Goal: Task Accomplishment & Management: Manage account settings

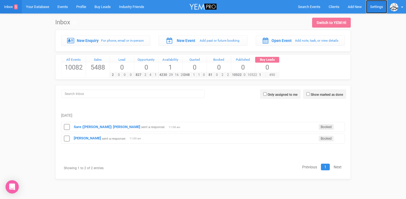
click at [376, 6] on link "Settings" at bounding box center [376, 7] width 21 height 14
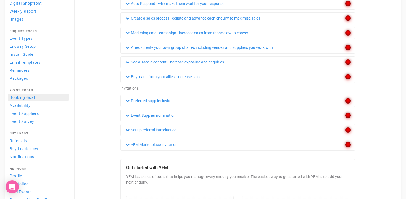
scroll to position [89, 0]
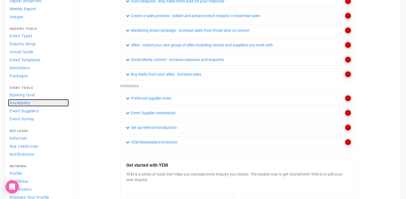
click at [25, 101] on span "Availability" at bounding box center [20, 103] width 21 height 4
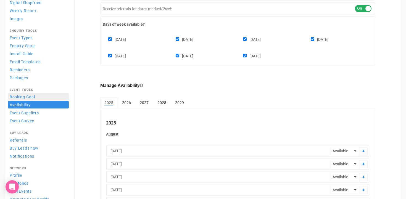
scroll to position [87, 0]
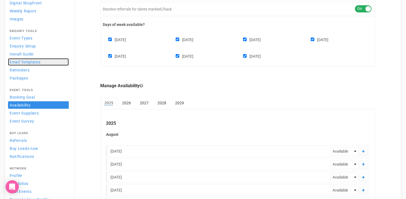
click at [23, 61] on span "Email Templates" at bounding box center [25, 62] width 31 height 4
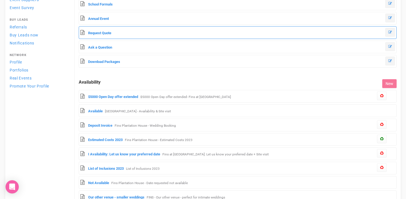
scroll to position [205, 0]
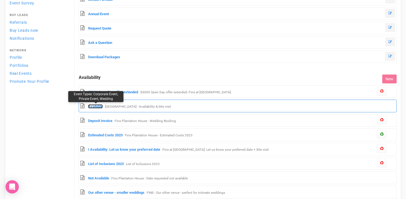
click at [100, 105] on link "Available" at bounding box center [95, 106] width 15 height 4
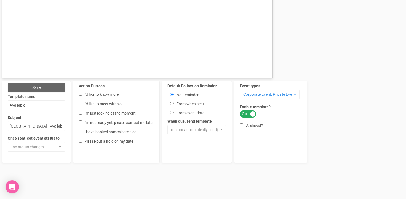
scroll to position [347, 0]
click at [222, 131] on button "(do not automatically send)" at bounding box center [196, 129] width 59 height 9
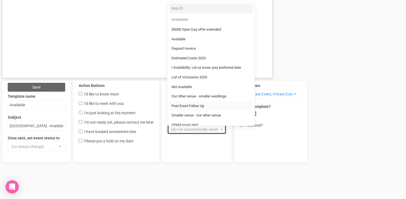
scroll to position [29, 0]
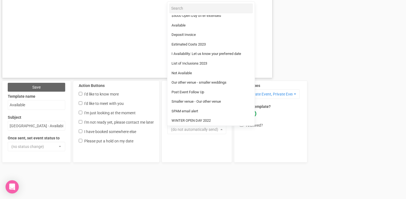
click at [206, 156] on div "Default Follow-on Reminder No Reminder From when sent From event date 3 days 3 …" at bounding box center [197, 122] width 70 height 82
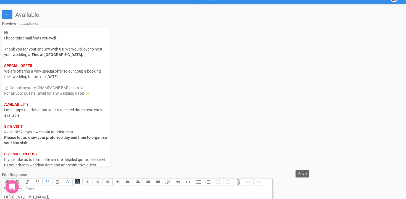
scroll to position [0, 0]
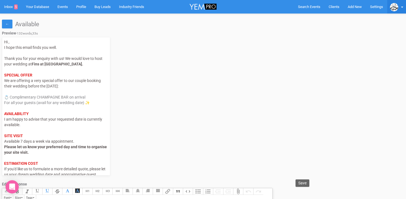
click at [404, 6] on link at bounding box center [396, 7] width 19 height 14
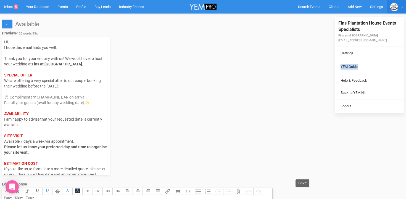
click at [402, 7] on b at bounding box center [402, 7] width 2 height 1
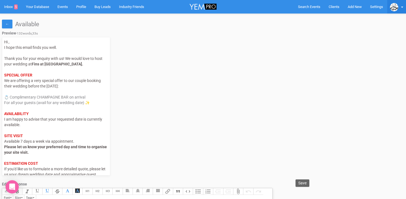
click at [401, 9] on link at bounding box center [396, 7] width 19 height 14
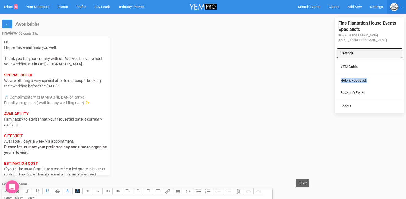
click at [346, 52] on link "Settings" at bounding box center [369, 53] width 66 height 11
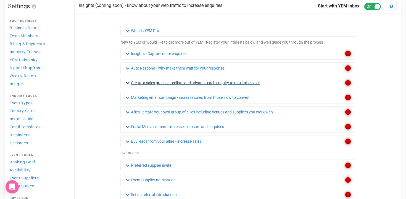
scroll to position [22, 0]
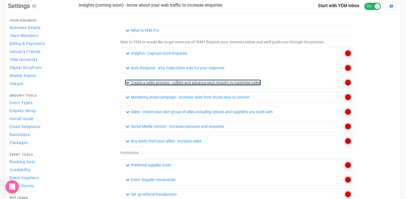
click at [196, 83] on link "Create a sales process - collate and advance each enquiry to maximise sales" at bounding box center [193, 83] width 136 height 6
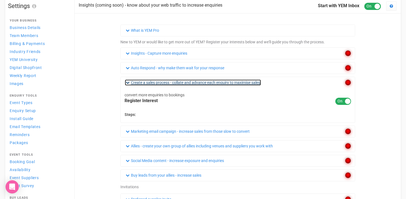
click at [150, 84] on link "Create a sales process - collate and advance each enquiry to maximise sales" at bounding box center [193, 83] width 136 height 6
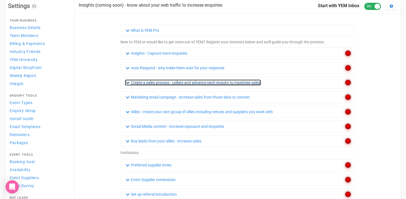
click at [150, 84] on link "Create a sales process - collate and advance each enquiry to maximise sales" at bounding box center [193, 83] width 136 height 6
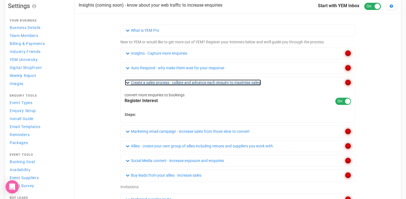
click at [150, 84] on link "Create a sales process - collate and advance each enquiry to maximise sales" at bounding box center [193, 83] width 136 height 6
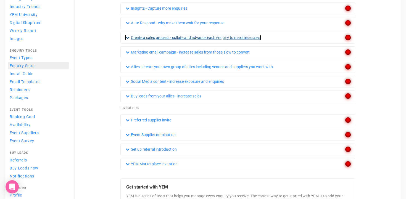
scroll to position [67, 0]
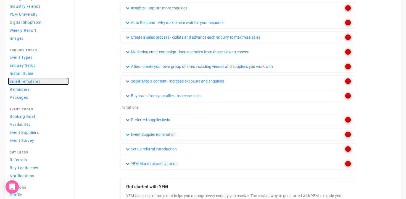
click at [33, 82] on span "Email Templates" at bounding box center [25, 81] width 31 height 4
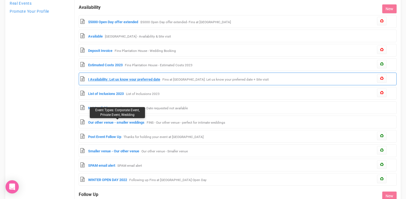
scroll to position [273, 0]
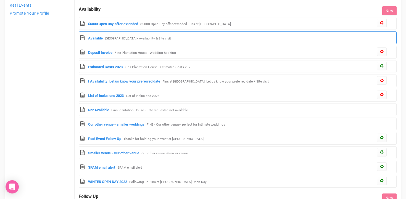
click at [111, 39] on small "Fins Plantation House - Availability & Site visit" at bounding box center [138, 38] width 66 height 4
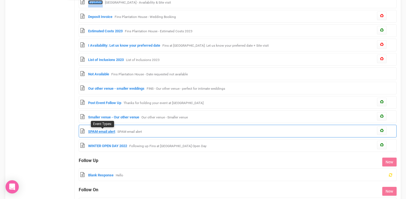
scroll to position [310, 0]
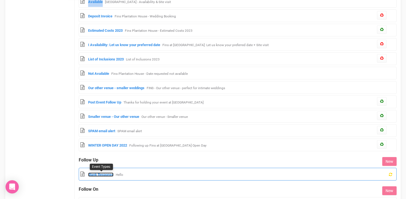
click at [102, 175] on link "Blank Response" at bounding box center [100, 175] width 25 height 4
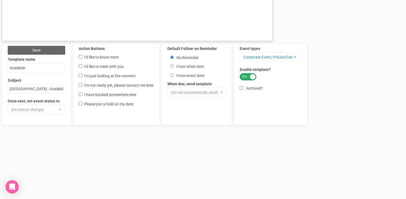
scroll to position [386, 0]
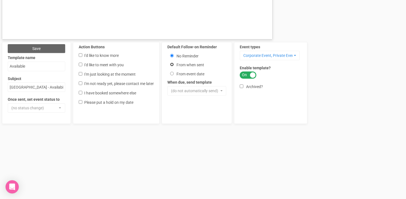
click at [173, 65] on input "From when sent" at bounding box center [172, 65] width 4 height 4
radio input "true"
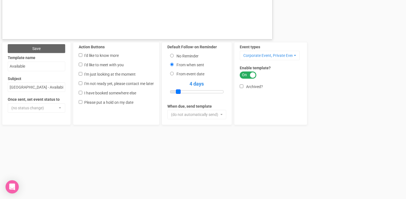
click at [178, 92] on span at bounding box center [178, 91] width 5 height 5
click at [220, 116] on button "(do not automatically send)" at bounding box center [196, 114] width 59 height 9
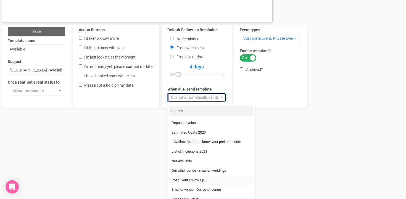
scroll to position [403, 0]
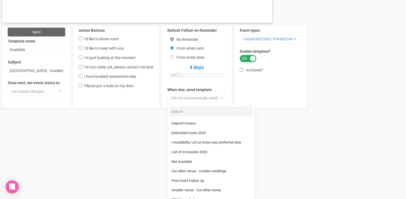
click at [173, 40] on input "No Reminder" at bounding box center [172, 39] width 4 height 4
radio input "true"
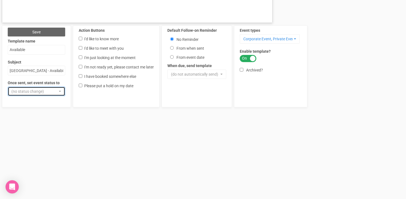
click at [61, 91] on button "(no status change)" at bounding box center [36, 91] width 57 height 9
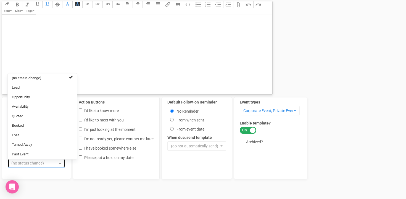
scroll to position [332, 0]
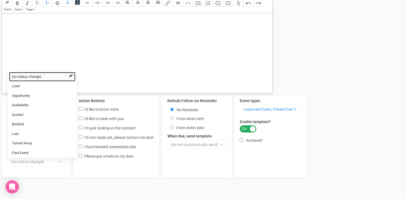
click at [68, 78] on link "(no status change)" at bounding box center [42, 77] width 66 height 10
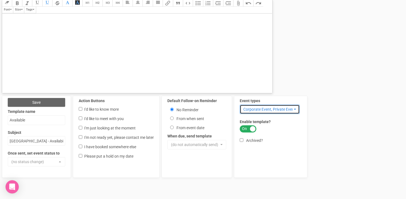
click at [278, 110] on span "Corporate Event, Private Event, Wedding" at bounding box center [267, 110] width 49 height 6
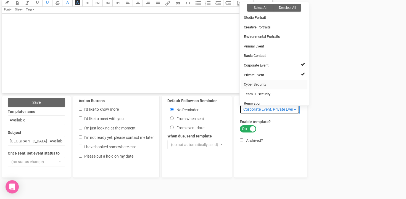
scroll to position [260, 0]
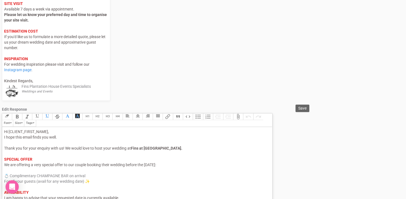
scroll to position [0, 0]
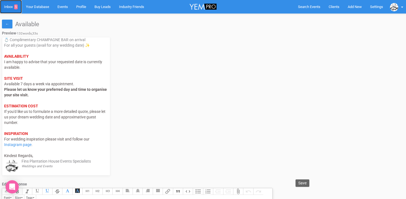
click at [8, 9] on link "Inbox 5" at bounding box center [11, 7] width 22 height 14
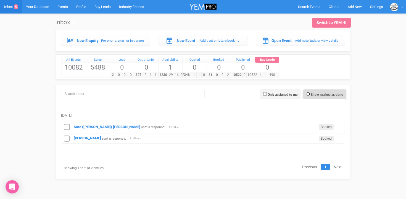
click at [307, 94] on input "Show marked as done" at bounding box center [308, 94] width 4 height 4
checkbox input "true"
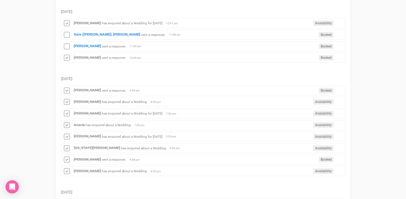
scroll to position [104, 0]
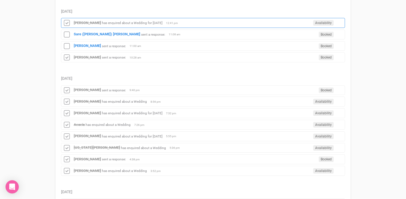
click at [121, 22] on small "has enquired about a Wedding for 25th October 2025" at bounding box center [132, 23] width 60 height 4
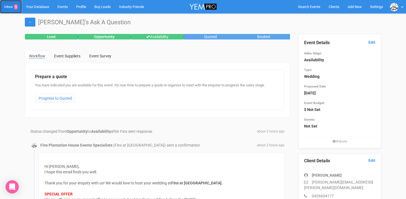
click at [11, 6] on link "Inbox 5" at bounding box center [11, 7] width 22 height 14
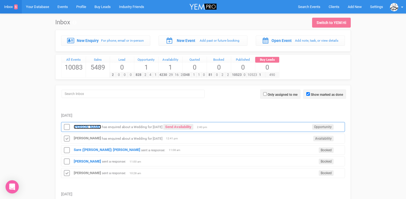
click at [89, 127] on strong "Florent ELINEAU" at bounding box center [87, 127] width 27 height 4
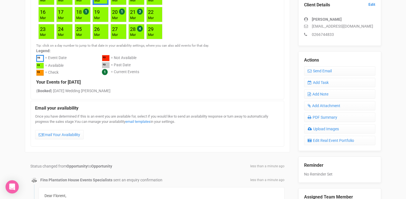
scroll to position [153, 0]
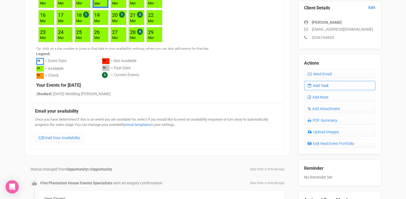
click at [329, 85] on link "Add Task" at bounding box center [339, 85] width 71 height 9
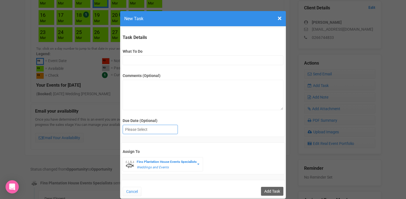
click at [134, 130] on div at bounding box center [150, 129] width 55 height 9
click at [129, 63] on input "What To Do" at bounding box center [203, 61] width 160 height 10
click at [134, 190] on button "Cancel" at bounding box center [132, 191] width 19 height 9
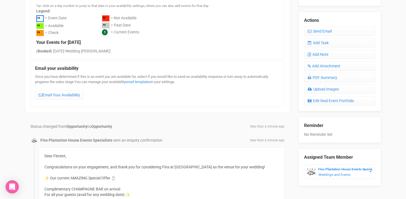
scroll to position [198, 0]
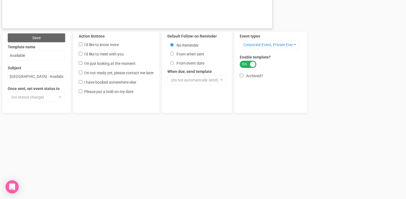
scroll to position [401, 0]
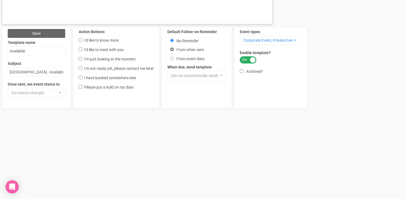
click at [173, 49] on input "From when sent" at bounding box center [172, 50] width 4 height 4
radio input "true"
drag, startPoint x: 176, startPoint y: 76, endPoint x: 187, endPoint y: 77, distance: 10.2
click at [187, 77] on span at bounding box center [186, 76] width 5 height 5
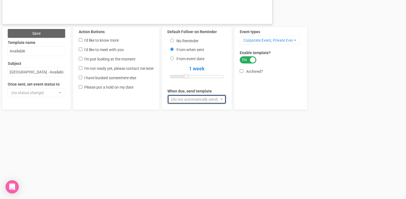
click at [225, 102] on button "(do not automatically send)" at bounding box center [196, 99] width 59 height 9
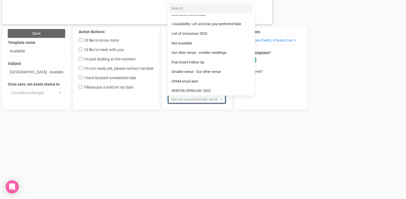
scroll to position [0, 0]
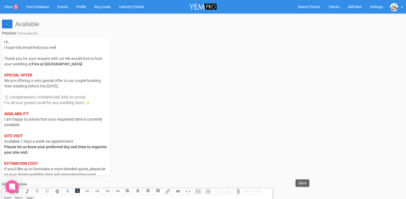
click at [7, 25] on link "←" at bounding box center [7, 24] width 10 height 9
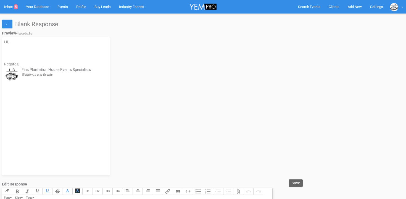
select select
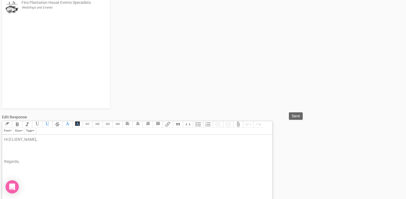
scroll to position [68, 0]
click at [8, 146] on div "Hi [CLIENT_NAME], Regards," at bounding box center [136, 150] width 264 height 28
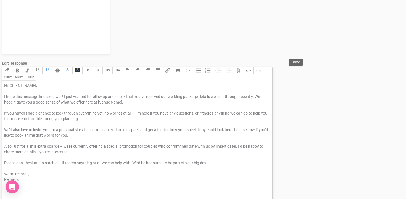
scroll to position [123, 0]
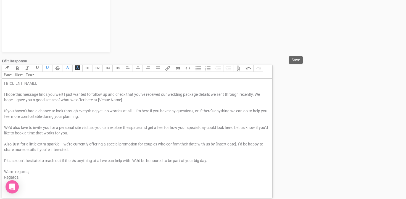
click at [65, 94] on div "Hi [CLIENT_NAME], I hope this message finds you well! I just wanted to follow u…" at bounding box center [136, 130] width 264 height 99
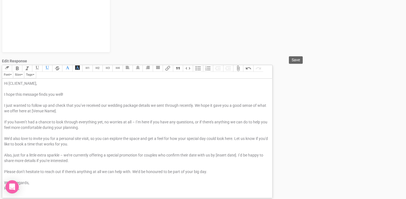
click at [81, 105] on div "Hi [CLIENT_NAME], I hope this message finds you well! I just wanted to follow u…" at bounding box center [136, 136] width 264 height 110
drag, startPoint x: 155, startPoint y: 105, endPoint x: 143, endPoint y: 105, distance: 11.9
click at [143, 105] on div "Hi [CLIENT_NAME], I hope this message finds you well! I just wanted to follow u…" at bounding box center [136, 136] width 264 height 110
drag, startPoint x: 112, startPoint y: 106, endPoint x: 106, endPoint y: 105, distance: 5.8
click at [106, 105] on div "Hi [CLIENT_NAME], I hope this message finds you well! I just wanted to follow u…" at bounding box center [136, 136] width 264 height 110
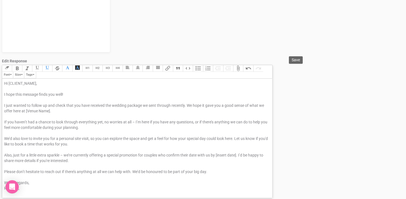
click at [188, 106] on div "Hi [CLIENT_NAME], I hope this message finds you well! I just wanted to follow u…" at bounding box center [136, 136] width 264 height 110
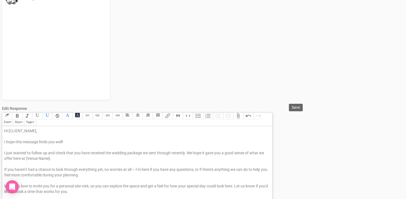
scroll to position [144, 0]
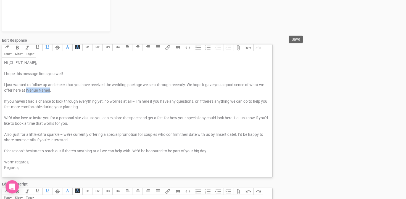
drag, startPoint x: 26, startPoint y: 90, endPoint x: 50, endPoint y: 89, distance: 23.5
click at [50, 89] on div "Hi [CLIENT_NAME], I hope this message finds you well! I just wanted to follow u…" at bounding box center [136, 115] width 264 height 110
click at [134, 100] on div "Hi [CLIENT_NAME], I hope this message finds you well! I just wanted to follow u…" at bounding box center [136, 115] width 264 height 110
click at [136, 101] on div "Hi [CLIENT_NAME], I hope this message finds you well! I just wanted to follow u…" at bounding box center [136, 115] width 264 height 110
click at [195, 101] on div "Hi [CLIENT_NAME], I hope this message finds you well! I just wanted to follow u…" at bounding box center [136, 115] width 264 height 110
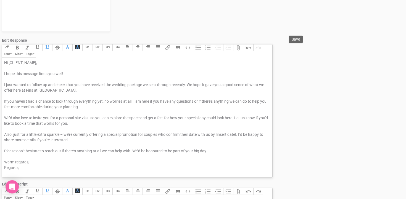
click at [212, 100] on div "Hi [CLIENT_NAME], I hope this message finds you well! I just wanted to follow u…" at bounding box center [136, 115] width 264 height 110
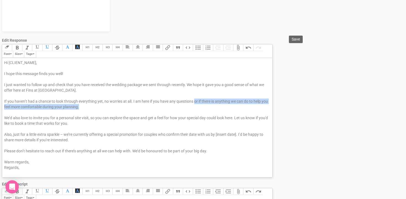
drag, startPoint x: 195, startPoint y: 101, endPoint x: 187, endPoint y: 109, distance: 11.5
click at [187, 109] on div "Hi [CLIENT_NAME], I hope this message finds you well! I just wanted to follow u…" at bounding box center [136, 115] width 264 height 110
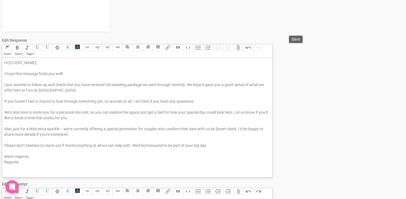
click at [11, 111] on div "Hi [CLIENT_NAME], I hope this message finds you well! I just wanted to follow u…" at bounding box center [136, 112] width 264 height 105
drag, startPoint x: 80, startPoint y: 111, endPoint x: 94, endPoint y: 111, distance: 14.1
click at [94, 111] on div "Hi [CLIENT_NAME], I hope this message finds you well! I just wanted to follow u…" at bounding box center [136, 112] width 264 height 105
drag, startPoint x: 254, startPoint y: 112, endPoint x: 247, endPoint y: 112, distance: 6.6
click at [247, 112] on div "Hi [CLIENT_NAME], I hope this message finds you well! I just wanted to follow u…" at bounding box center [136, 112] width 264 height 105
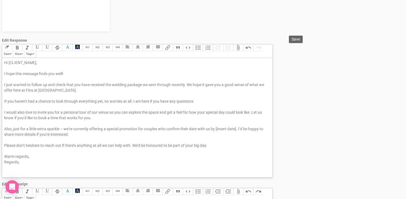
click at [25, 117] on div "Hi [CLIENT_NAME], I hope this message finds you well! I just wanted to follow u…" at bounding box center [136, 112] width 264 height 105
drag, startPoint x: 14, startPoint y: 117, endPoint x: 59, endPoint y: 118, distance: 45.6
click at [59, 118] on div "Hi [CLIENT_NAME], I hope this message finds you well! I just wanted to follow u…" at bounding box center [136, 112] width 264 height 105
drag, startPoint x: 54, startPoint y: 118, endPoint x: 47, endPoint y: 117, distance: 6.9
click at [47, 117] on div "Hi [CLIENT_NAME], I hope this message finds you well! I just wanted to follow u…" at bounding box center [136, 112] width 264 height 105
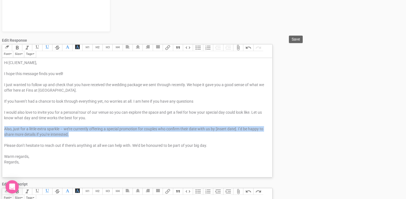
drag, startPoint x: 4, startPoint y: 128, endPoint x: 79, endPoint y: 134, distance: 75.3
click at [79, 134] on trix-editor "Hi [CLIENT_NAME], I hope this message finds you well! I just wanted to follow u…" at bounding box center [137, 118] width 270 height 120
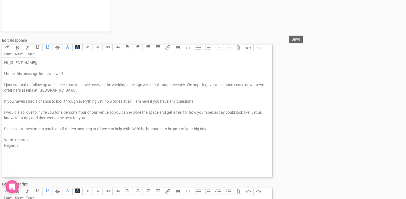
click at [23, 127] on div "Hi [CLIENT_NAME], I hope this message finds you well! I just wanted to follow u…" at bounding box center [136, 104] width 264 height 88
click at [78, 129] on div "Hi [CLIENT_NAME], I hope this message finds you well! I just wanted to follow u…" at bounding box center [136, 104] width 264 height 88
click at [106, 128] on div "Hi [CLIENT_NAME], I hope this message finds you well! I just wanted to follow u…" at bounding box center [136, 104] width 264 height 88
drag, startPoint x: 111, startPoint y: 128, endPoint x: 97, endPoint y: 128, distance: 14.1
click at [97, 128] on div "Hi [CLIENT_NAME], I hope this message finds you well! I just wanted to follow u…" at bounding box center [136, 104] width 264 height 88
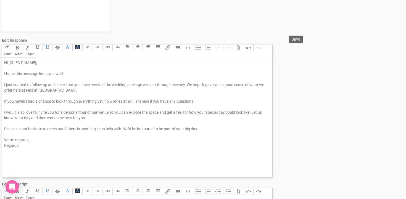
click at [125, 128] on div "Hi [CLIENT_NAME], I hope this message finds you well! I just wanted to follow u…" at bounding box center [136, 104] width 264 height 88
click at [10, 139] on div "Hi [CLIENT_NAME], I hope this message finds you well! I just wanted to follow u…" at bounding box center [136, 109] width 264 height 99
drag, startPoint x: 21, startPoint y: 155, endPoint x: 0, endPoint y: 152, distance: 20.9
click at [0, 152] on div "← Blank Response Preview - 4 words, 1s Hi , Regards, Fins Plantation House Even…" at bounding box center [203, 125] width 406 height 510
type trix-editor "<div>Hi [CLIENT_NAME],<br><br>I hope this message finds you well!&nbsp;<br><br>…"
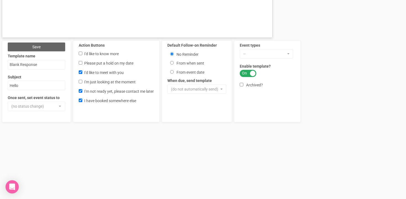
scroll to position [388, 0]
click at [78, 52] on div "Action Buttons I'd like to know more Please put a hold on my date I'd like to m…" at bounding box center [116, 81] width 87 height 82
click at [81, 52] on input "I'd like to know more" at bounding box center [81, 53] width 4 height 4
checkbox input "true"
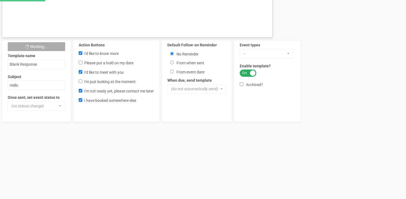
select select
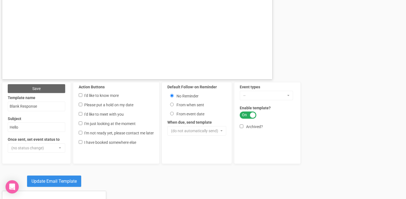
scroll to position [346, 0]
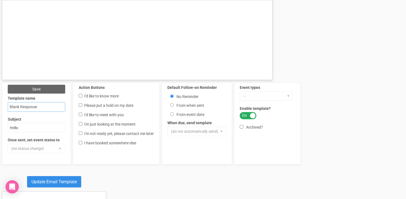
drag, startPoint x: 42, startPoint y: 107, endPoint x: 10, endPoint y: 107, distance: 32.3
click at [10, 107] on input "Blank Response" at bounding box center [36, 107] width 57 height 10
type input "Automated - Follow up 1"
drag, startPoint x: 27, startPoint y: 128, endPoint x: 7, endPoint y: 128, distance: 19.3
click at [8, 128] on input "Hello" at bounding box center [36, 128] width 57 height 10
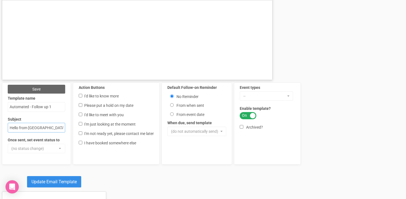
click at [29, 128] on input "Hello from Plantation House" at bounding box center [36, 128] width 57 height 10
type input "Hello from Fins at Plantation House"
click at [60, 148] on span "button" at bounding box center [60, 148] width 2 height 1
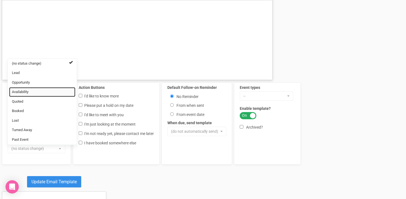
click at [27, 92] on span "Availability" at bounding box center [20, 91] width 17 height 5
select select "8"
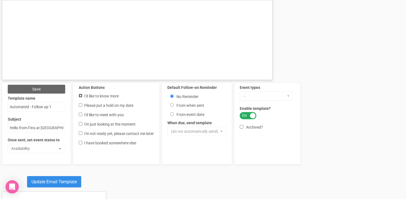
click at [80, 94] on input "I'd like to know more" at bounding box center [81, 96] width 4 height 4
checkbox input "true"
click at [80, 114] on input "I'd like to meet with you" at bounding box center [81, 115] width 4 height 4
checkbox input "true"
click at [80, 123] on input "I'm just looking at the moment" at bounding box center [81, 124] width 4 height 4
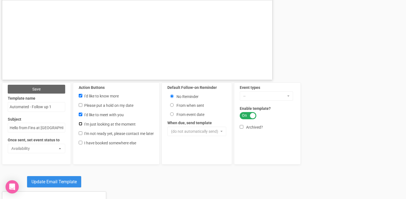
checkbox input "true"
click at [81, 132] on input "I'm not ready yet, please contact me later" at bounding box center [81, 133] width 4 height 4
checkbox input "true"
click at [80, 143] on input "I have booked somewhere else" at bounding box center [81, 143] width 4 height 4
checkbox input "true"
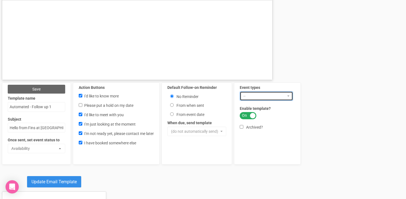
click at [288, 96] on button "--" at bounding box center [266, 95] width 53 height 9
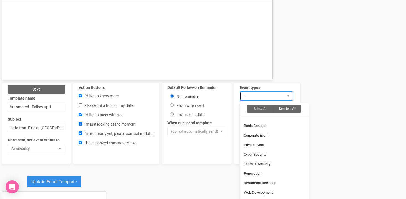
scroll to position [292, 0]
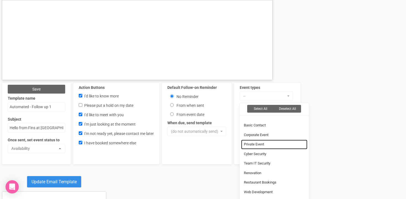
click at [272, 145] on link "Private Event" at bounding box center [274, 145] width 66 height 10
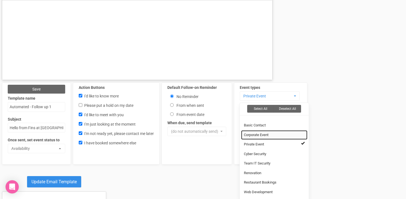
click at [268, 135] on span "Corporate Event" at bounding box center [256, 135] width 25 height 5
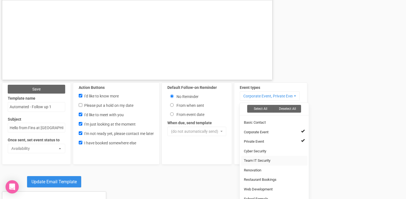
scroll to position [295, 0]
click at [272, 133] on link "Corporate Event" at bounding box center [274, 133] width 66 height 10
select select "38"
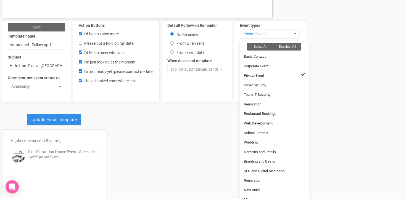
scroll to position [302, 0]
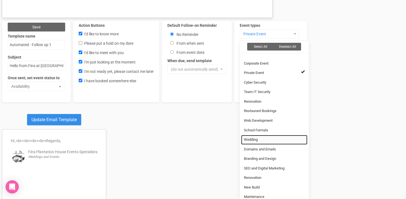
click at [253, 138] on span "Wedding" at bounding box center [251, 139] width 14 height 5
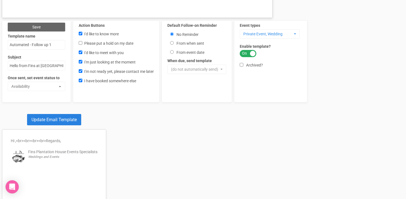
click at [69, 121] on link "Update Email Template" at bounding box center [54, 119] width 54 height 11
select select
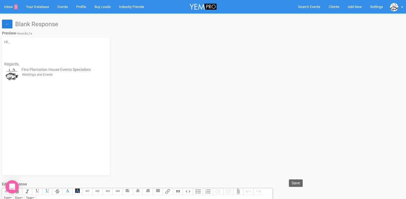
click at [8, 24] on link "←" at bounding box center [7, 24] width 10 height 9
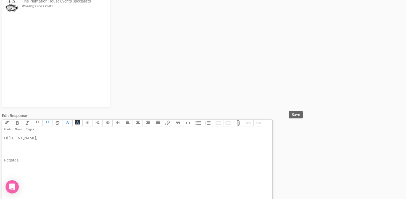
scroll to position [71, 0]
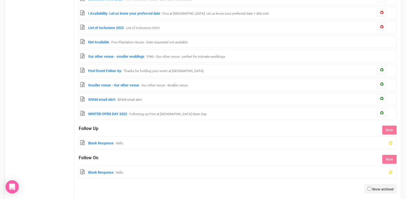
scroll to position [341, 0]
click at [389, 131] on button "New" at bounding box center [389, 129] width 14 height 9
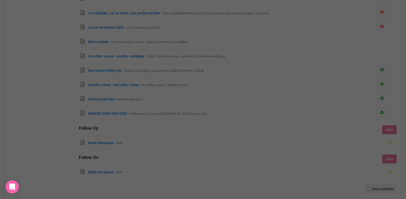
click at [66, 39] on div at bounding box center [203, 99] width 406 height 199
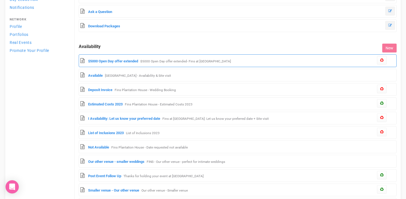
scroll to position [236, 0]
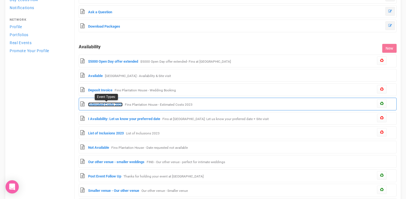
click at [109, 105] on link "Estimated Costs 2023" at bounding box center [105, 104] width 35 height 4
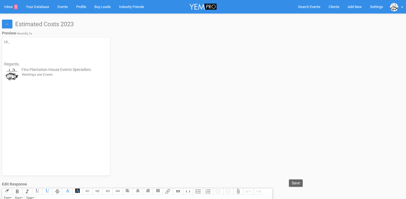
select select
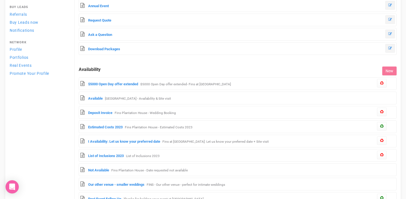
scroll to position [215, 0]
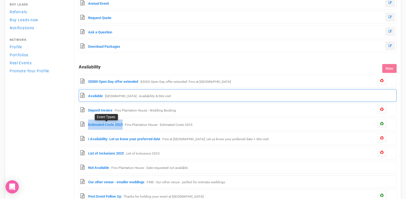
click at [135, 93] on div "Available [GEOGRAPHIC_DATA] - Availability & Site visit" at bounding box center [238, 95] width 318 height 13
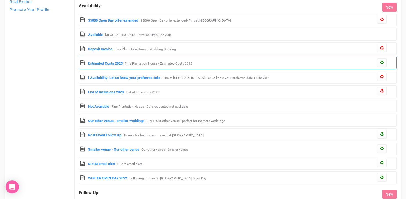
scroll to position [274, 0]
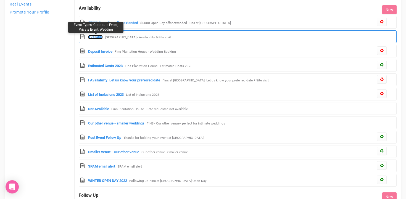
click at [95, 38] on link "Available" at bounding box center [95, 37] width 15 height 4
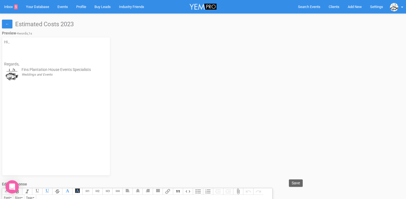
select select
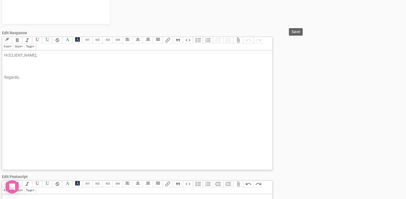
scroll to position [151, 0]
click at [9, 65] on div "Hi [CLIENT_NAME], Regards," at bounding box center [136, 67] width 264 height 28
paste trix-editor "I hope this message finds you well! I just wanted to follow up and check that y…"
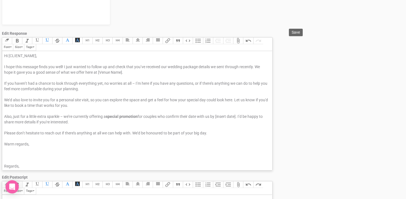
click at [143, 65] on div "Hi [CLIENT_NAME], I hope this message finds you well! I just wanted to follow u…" at bounding box center [136, 67] width 264 height 28
click at [216, 67] on div "Hi [CLIENT_NAME], I hope this message finds you well! I just wanted to follow u…" at bounding box center [136, 67] width 264 height 28
click at [172, 65] on div "Hi [CLIENT_NAME], I hope this message finds you well! I just wanted to follow u…" at bounding box center [136, 67] width 264 height 28
click at [167, 65] on div "Hi [CLIENT_NAME], I hope this message finds you well! I just wanted to follow u…" at bounding box center [136, 67] width 264 height 28
drag, startPoint x: 194, startPoint y: 67, endPoint x: 214, endPoint y: 66, distance: 19.9
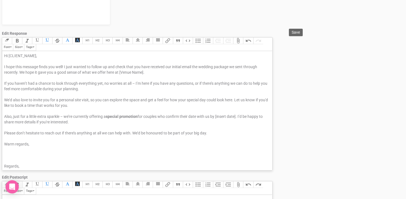
click at [214, 66] on div "Hi [CLIENT_NAME], I hope this message finds you well! I just wanted to follow u…" at bounding box center [136, 67] width 264 height 28
click at [194, 65] on div "Hi [CLIENT_NAME], I hope this message finds you well! I just wanted to follow u…" at bounding box center [136, 67] width 264 height 28
click at [251, 66] on div "Hi [CLIENT_NAME], I hope this message finds you well! I just wanted to follow u…" at bounding box center [136, 67] width 264 height 28
drag, startPoint x: 251, startPoint y: 66, endPoint x: 33, endPoint y: 72, distance: 218.5
click at [33, 72] on div "Hi [CLIENT_NAME], I hope this message finds you well! I just wanted to follow u…" at bounding box center [136, 67] width 264 height 28
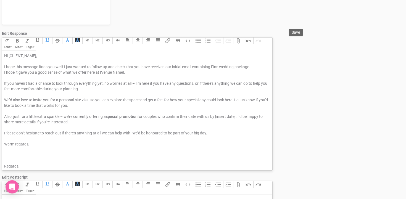
click at [25, 83] on div "If you haven’t had a chance to look through everything yet, no worries at all –…" at bounding box center [136, 89] width 264 height 17
click at [134, 82] on div "If you haven’t had a chance to look through everything yet, no worries at all –…" at bounding box center [136, 89] width 264 height 17
click at [135, 82] on div "If you haven’t had a chance to look through everything yet, no worries at all, …" at bounding box center [136, 89] width 264 height 17
click at [132, 83] on div "If you haven’t had a chance to look through everything yet, no worries at all, …" at bounding box center [136, 89] width 264 height 17
click at [195, 84] on div "If you haven’t had a chance to look through everything yet, no worries at all! …" at bounding box center [136, 89] width 264 height 17
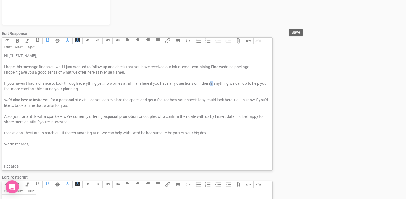
drag, startPoint x: 214, startPoint y: 83, endPoint x: 211, endPoint y: 83, distance: 2.8
click at [211, 83] on div "If you haven’t had a chance to look through everything yet, no worries at all! …" at bounding box center [136, 89] width 264 height 17
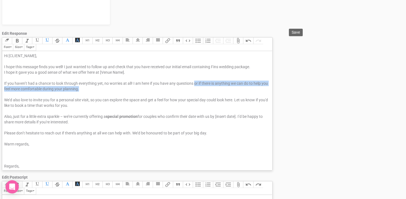
drag, startPoint x: 194, startPoint y: 82, endPoint x: 193, endPoint y: 88, distance: 5.3
click at [193, 88] on div "If you haven’t had a chance to look through everything yet, no worries at all! …" at bounding box center [136, 89] width 264 height 17
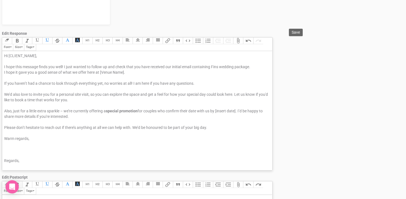
click at [10, 95] on div "We’d also love to invite you for a personal site visit, so you can explore the …" at bounding box center [136, 100] width 264 height 17
drag, startPoint x: 80, startPoint y: 94, endPoint x: 94, endPoint y: 94, distance: 13.8
click at [94, 94] on div "I would also love to invite you for a personal site visit, so you can explore t…" at bounding box center [136, 100] width 264 height 17
drag, startPoint x: 225, startPoint y: 94, endPoint x: 234, endPoint y: 94, distance: 8.6
click at [234, 94] on div "I would also love to invite you for a personal to of the venue so you can explo…" at bounding box center [136, 100] width 264 height 17
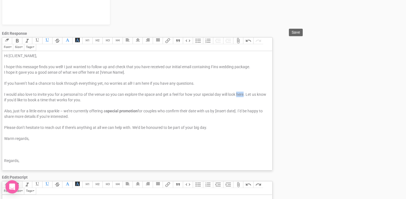
drag, startPoint x: 239, startPoint y: 95, endPoint x: 246, endPoint y: 94, distance: 6.7
click at [246, 94] on div "I would also love to invite you for a personal to of the venue so you can explo…" at bounding box center [136, 100] width 264 height 17
click at [255, 95] on div "I would also love to invite you for a personal to of the venue so you can explo…" at bounding box center [136, 100] width 264 height 17
drag, startPoint x: 14, startPoint y: 100, endPoint x: 101, endPoint y: 98, distance: 87.0
click at [101, 98] on div "I would also love to invite you for a personal to of the venue so you can explo…" at bounding box center [136, 100] width 264 height 17
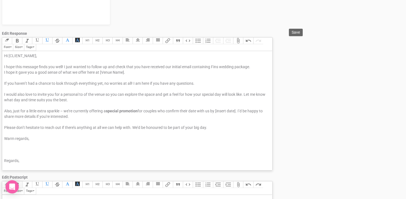
click at [247, 94] on div "I would also love to invite you for a personal to of the venue so you can explo…" at bounding box center [136, 100] width 264 height 17
click at [105, 99] on div "I would also love to invite you for a personal to of the venue so you can explo…" at bounding box center [136, 100] width 264 height 17
drag, startPoint x: 4, startPoint y: 111, endPoint x: 78, endPoint y: 118, distance: 74.9
click at [78, 118] on trix-editor "Hi [CLIENT_NAME], I hope this message finds you well! I just wanted to follow u…" at bounding box center [137, 111] width 270 height 120
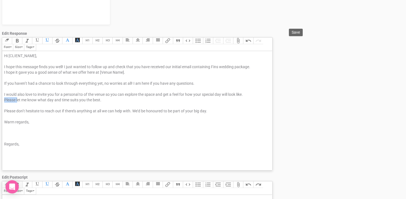
drag, startPoint x: 19, startPoint y: 99, endPoint x: 0, endPoint y: 98, distance: 18.5
click at [0, 98] on div "← Estimated Costs 2023 Preview - 4 words, 1s Hi , Regards, Fins Plantation Hous…" at bounding box center [203, 118] width 406 height 510
click at [60, 99] on div "I would also love to invite you for a personal to of the venue so you can explo…" at bounding box center [136, 97] width 264 height 11
click at [24, 109] on div "Please don’t hesitate to reach out if there’s anything at all we can help with.…" at bounding box center [136, 113] width 264 height 11
click at [77, 110] on div "Please do not hesitate to reach out if there’s anything at all we can help with…" at bounding box center [136, 113] width 264 height 11
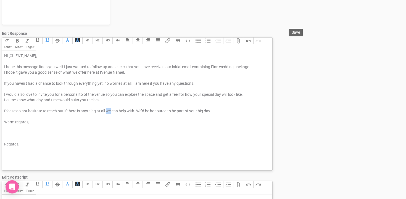
drag, startPoint x: 107, startPoint y: 111, endPoint x: 111, endPoint y: 110, distance: 4.2
click at [111, 110] on div "Please do not hesitate to reach out if there is anything at all we can help wit…" at bounding box center [136, 113] width 264 height 11
click at [134, 110] on div "Please do not hesitate to reach out if there is anything at all I can help with…" at bounding box center [136, 113] width 264 height 11
click at [140, 110] on div "Please do not hesitate to reach out if there is anything at all I can help with…" at bounding box center [136, 113] width 264 height 11
click at [134, 111] on div "Please do not hesitate to reach out if there is anything at all I can help with…" at bounding box center [136, 113] width 264 height 11
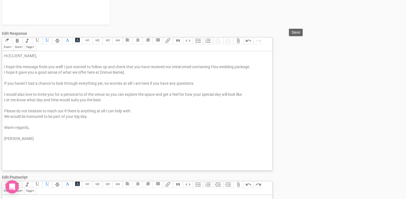
type trix-editor "<div>Hi [CLIENT_NAME],<br><br>I hope this message finds you well! I just wanted…"
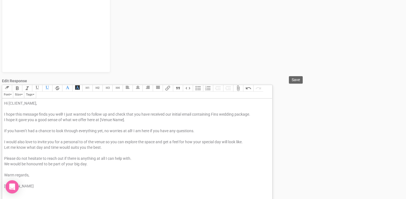
scroll to position [156, 0]
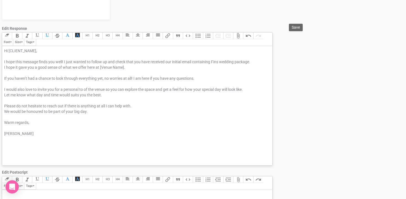
click at [164, 109] on div "Please do not hesitate to reach out if there is anything at all I can help with…" at bounding box center [136, 111] width 264 height 17
click at [292, 25] on button "Save" at bounding box center [296, 27] width 14 height 7
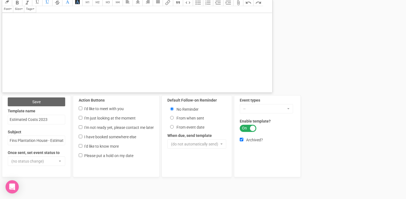
scroll to position [338, 0]
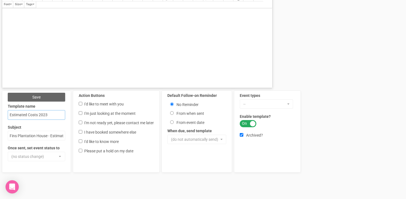
drag, startPoint x: 54, startPoint y: 115, endPoint x: 5, endPoint y: 111, distance: 48.7
click at [5, 111] on div "Save Template name Estimated Costs 2023 Subject Fins Plantation House - Estimat…" at bounding box center [36, 132] width 69 height 82
type input "Follow up 2"
click at [10, 136] on input "Fins Plantation House - Estimated Costs 2023" at bounding box center [36, 136] width 57 height 10
click at [53, 135] on input "Hello from Fins Plantation House - Estimated Costs 2023" at bounding box center [36, 136] width 57 height 10
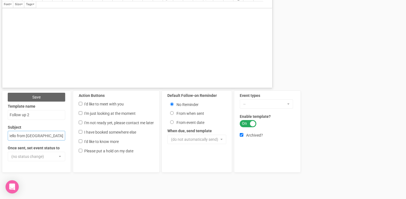
scroll to position [0, 3]
type input "Hello from [GEOGRAPHIC_DATA]"
click at [80, 104] on input "I'd like to meet with you" at bounding box center [81, 104] width 4 height 4
checkbox input "true"
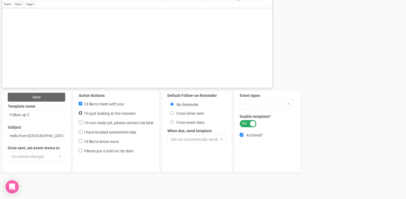
click at [80, 113] on input "I'm just looking at the moment" at bounding box center [81, 113] width 4 height 4
checkbox input "false"
click at [80, 121] on input "I'm not ready yet, please contact me later" at bounding box center [81, 123] width 4 height 4
checkbox input "true"
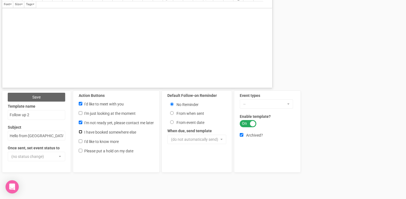
click at [81, 131] on input "I have booked somewhere else" at bounding box center [81, 132] width 4 height 4
checkbox input "true"
click at [80, 142] on input "I'd like to know more" at bounding box center [81, 141] width 4 height 4
checkbox input "true"
click at [289, 104] on button "--" at bounding box center [266, 103] width 53 height 9
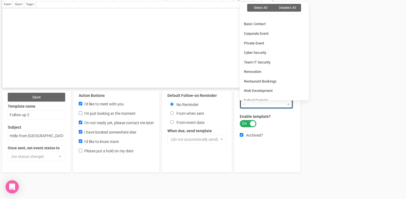
scroll to position [294, 0]
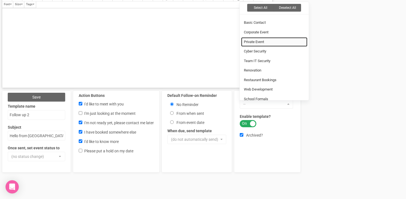
click at [259, 43] on span "Private Event" at bounding box center [254, 41] width 20 height 5
select select "38"
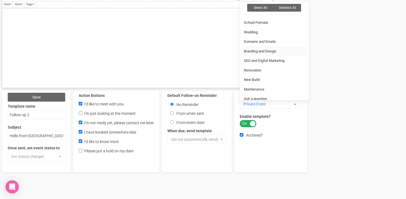
scroll to position [365, 0]
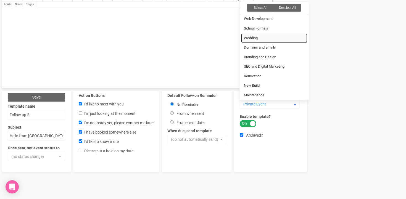
click at [258, 38] on span "Wedding" at bounding box center [251, 38] width 14 height 5
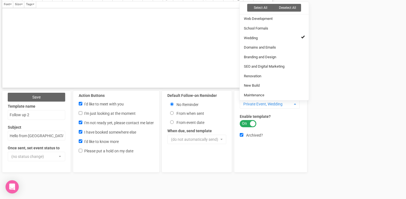
click at [250, 152] on div "Event types Private Event, Wedding Select All Deselect All Phone Systems Busine…" at bounding box center [270, 132] width 73 height 82
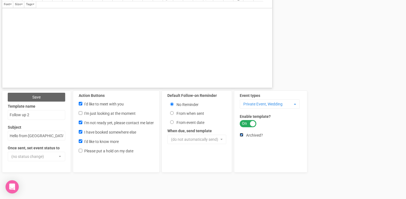
click at [243, 135] on input "Archived?" at bounding box center [242, 135] width 4 height 4
checkbox input "false"
click at [47, 96] on button "Save" at bounding box center [36, 97] width 57 height 9
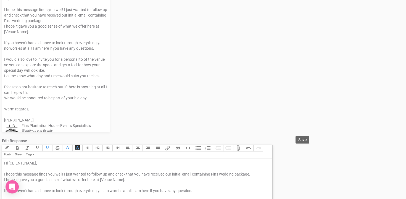
scroll to position [0, 0]
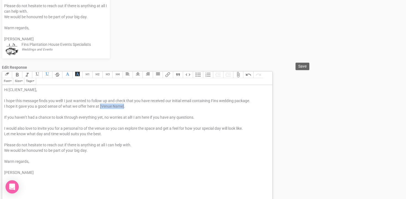
drag, startPoint x: 125, startPoint y: 106, endPoint x: 100, endPoint y: 106, distance: 24.9
click at [100, 106] on div "Hi [CLIENT_NAME], I hope this message finds you well! I just wanted to follow u…" at bounding box center [136, 101] width 264 height 28
type trix-editor "<div>Hi [CLIENT_NAME],<br><br>I hope this message finds you well! I just wanted…"
click at [305, 63] on button "Save" at bounding box center [303, 66] width 14 height 7
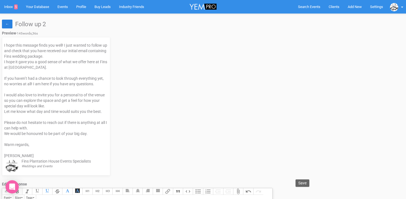
click at [9, 24] on link "←" at bounding box center [7, 24] width 10 height 9
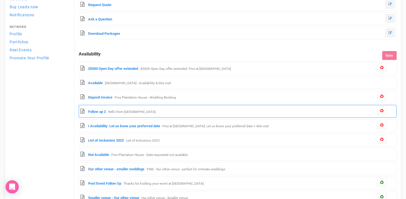
scroll to position [229, 0]
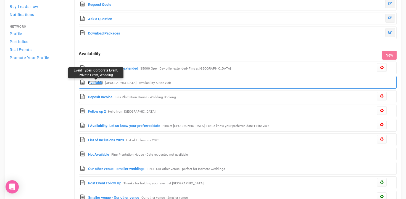
click at [96, 83] on link "Available" at bounding box center [95, 83] width 15 height 4
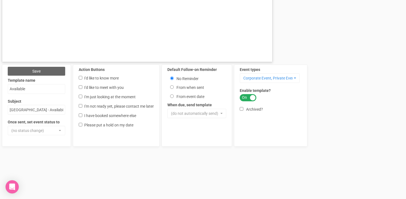
scroll to position [373, 0]
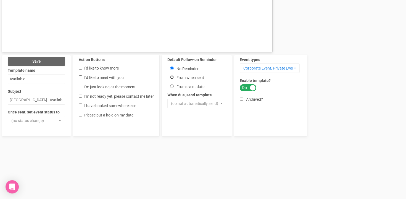
click at [172, 77] on input "From when sent" at bounding box center [172, 77] width 4 height 4
radio input "true"
click at [185, 105] on div at bounding box center [196, 104] width 53 height 3
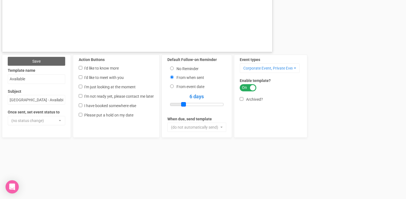
click at [186, 105] on span at bounding box center [183, 104] width 5 height 5
click at [187, 105] on div at bounding box center [196, 104] width 53 height 3
click at [187, 105] on span at bounding box center [186, 104] width 5 height 5
click at [221, 128] on button "(do not automatically send)" at bounding box center [196, 127] width 59 height 9
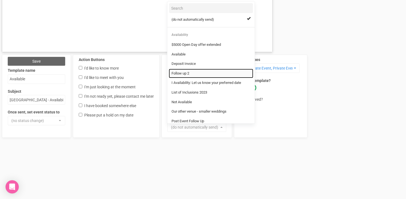
click at [186, 75] on span "Follow up 2" at bounding box center [181, 73] width 18 height 5
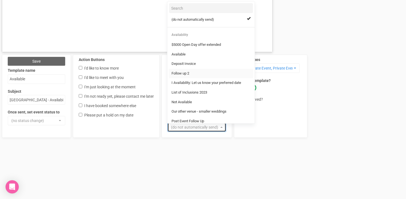
select select "318535"
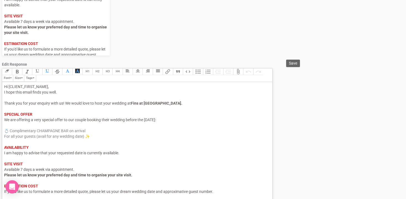
scroll to position [118, 0]
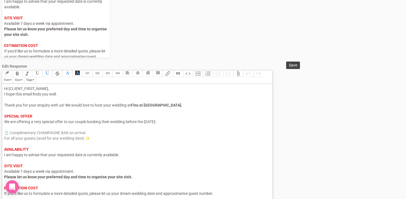
click at [292, 65] on span "Save" at bounding box center [293, 65] width 8 height 4
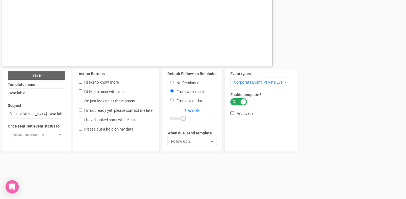
scroll to position [371, 0]
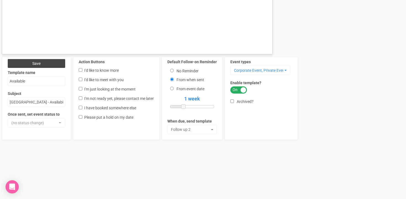
click at [38, 60] on button "Save" at bounding box center [36, 63] width 57 height 9
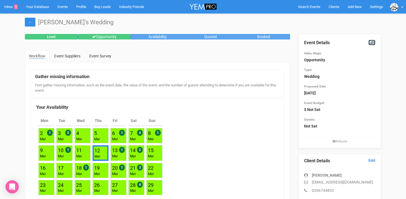
click at [372, 44] on link "Edit" at bounding box center [371, 42] width 7 height 5
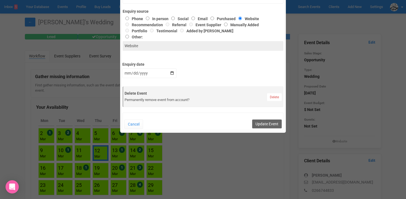
scroll to position [226, 0]
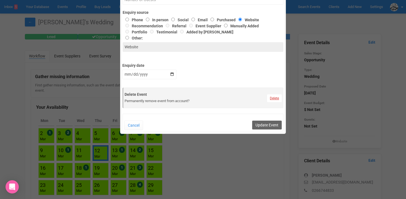
click at [273, 98] on link "Delete" at bounding box center [274, 98] width 15 height 8
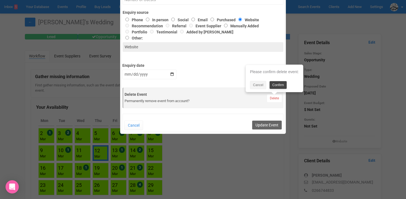
click at [277, 86] on link "Confirm" at bounding box center [278, 85] width 17 height 8
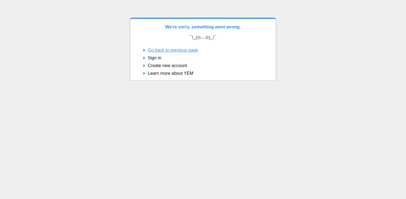
click at [151, 52] on link "Go back to previous page" at bounding box center [173, 50] width 50 height 5
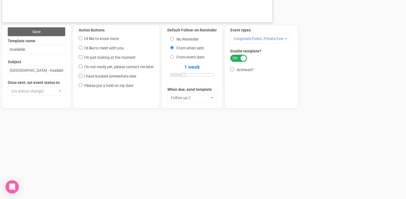
scroll to position [403, 0]
click at [176, 75] on div at bounding box center [192, 74] width 44 height 3
drag, startPoint x: 176, startPoint y: 75, endPoint x: 170, endPoint y: 75, distance: 6.4
click at [170, 75] on span at bounding box center [170, 74] width 5 height 5
click at [48, 32] on button "Save" at bounding box center [36, 31] width 57 height 9
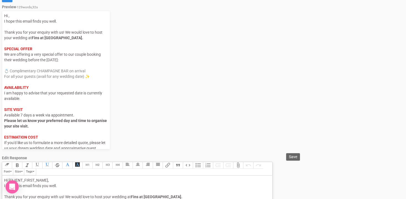
scroll to position [23, 0]
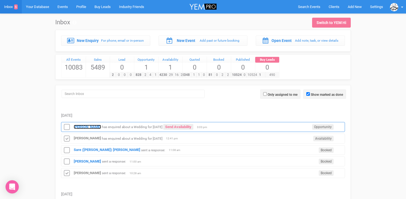
click at [84, 126] on strong "[PERSON_NAME]" at bounding box center [87, 127] width 27 height 4
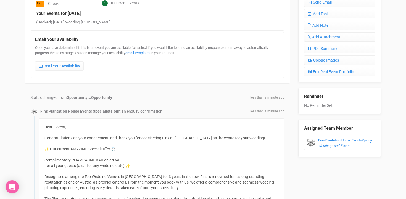
scroll to position [225, 0]
click at [56, 67] on link "Email Your Availability" at bounding box center [59, 65] width 49 height 9
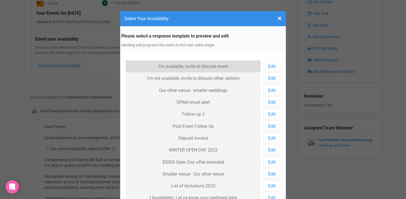
click at [179, 65] on link "I'm available, invite to discuss event" at bounding box center [193, 66] width 135 height 12
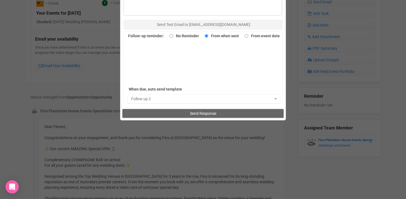
scroll to position [370, 0]
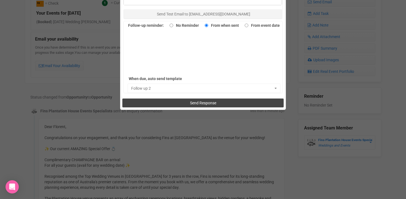
click at [194, 105] on span "Send Response" at bounding box center [203, 103] width 26 height 4
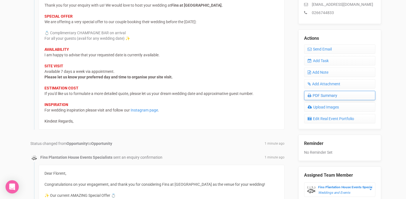
scroll to position [180, 0]
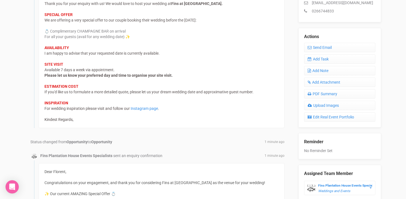
click at [313, 149] on div "Reminder No Reminder Set" at bounding box center [339, 143] width 71 height 20
click at [328, 149] on div "Reminder No Reminder Set" at bounding box center [339, 143] width 71 height 20
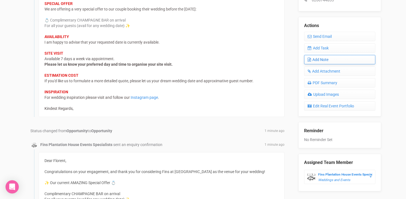
scroll to position [190, 0]
click at [323, 46] on link "Add Task" at bounding box center [339, 48] width 71 height 9
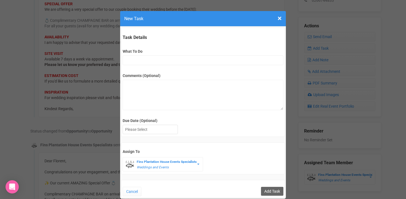
click at [283, 20] on div "× Close New Task" at bounding box center [203, 18] width 166 height 15
click at [280, 19] on span "×" at bounding box center [280, 18] width 4 height 9
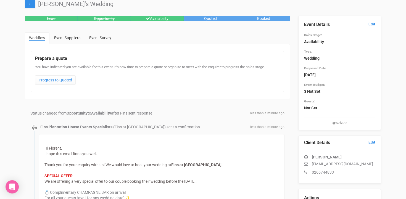
scroll to position [0, 0]
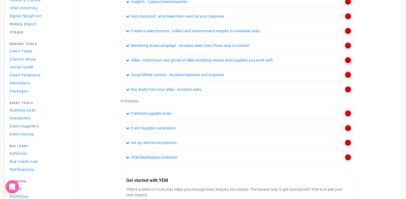
scroll to position [74, 0]
click at [22, 76] on span "Email Templates" at bounding box center [25, 75] width 31 height 4
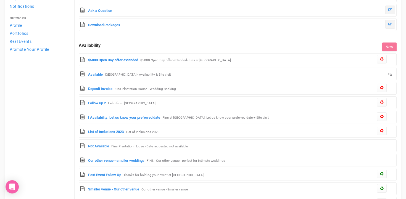
scroll to position [237, 0]
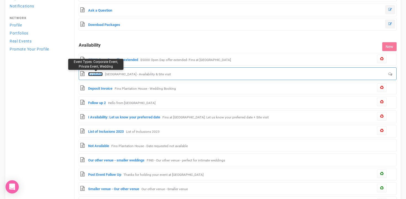
click at [92, 75] on link "Available" at bounding box center [95, 74] width 15 height 4
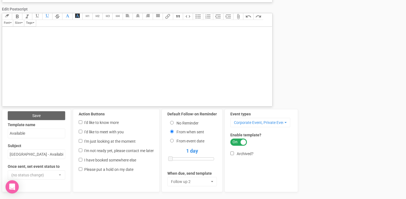
scroll to position [319, 0]
click at [173, 121] on input "No Reminder" at bounding box center [172, 123] width 4 height 4
radio input "true"
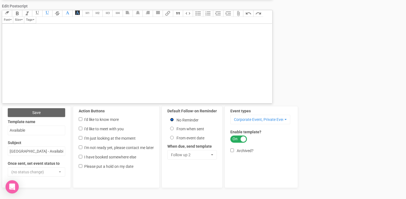
scroll to position [322, 0]
click at [38, 114] on span "Save" at bounding box center [36, 112] width 8 height 4
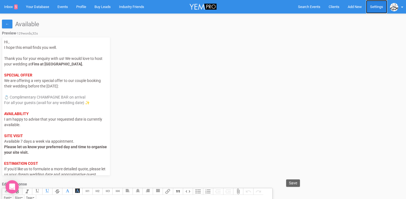
click at [378, 9] on link "Settings" at bounding box center [376, 7] width 21 height 14
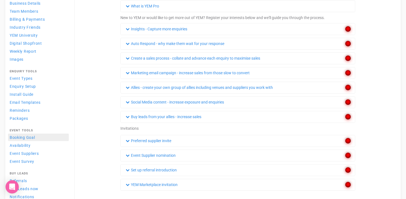
scroll to position [43, 0]
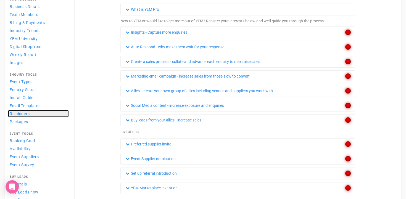
click at [22, 113] on span "Reminders" at bounding box center [20, 114] width 20 height 4
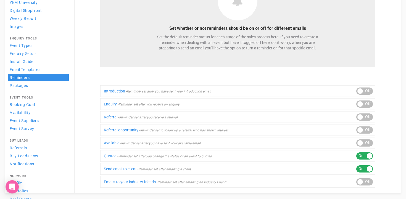
scroll to position [93, 0]
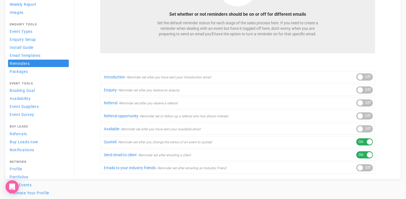
click at [361, 128] on div at bounding box center [360, 129] width 6 height 6
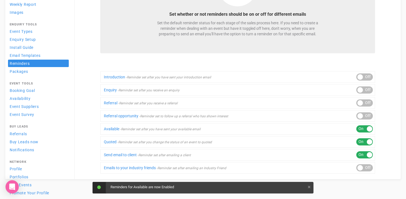
click at [365, 129] on div "ON OFF" at bounding box center [364, 128] width 17 height 7
click at [112, 130] on link "Available" at bounding box center [111, 129] width 15 height 4
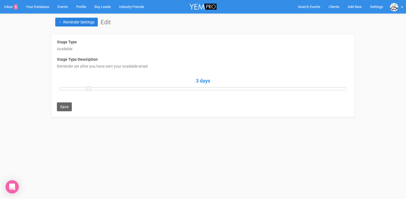
click at [77, 24] on link "← Reminder Settings" at bounding box center [76, 22] width 43 height 9
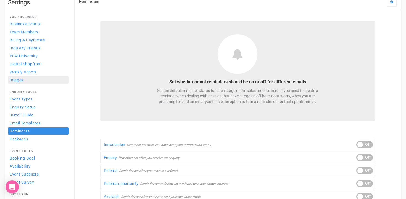
scroll to position [25, 0]
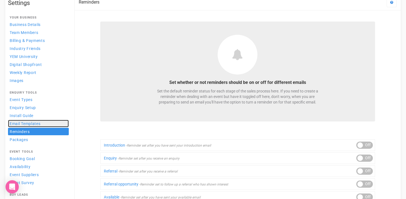
click at [40, 123] on span "Email Templates" at bounding box center [25, 124] width 31 height 4
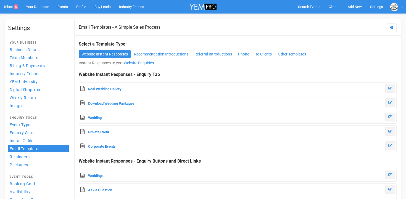
click at [337, 6] on span "Clients" at bounding box center [334, 7] width 11 height 4
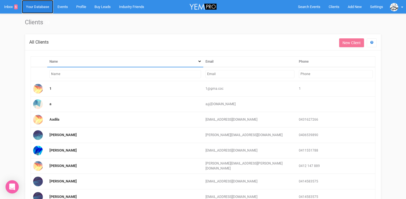
click at [37, 12] on link "Your Database" at bounding box center [37, 7] width 31 height 14
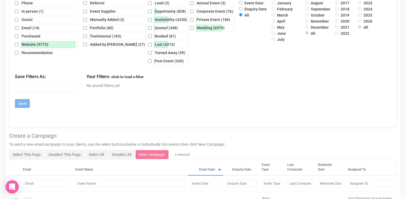
scroll to position [272, 0]
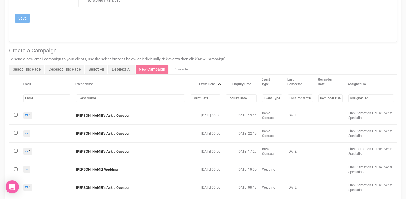
click at [36, 100] on input "text" at bounding box center [46, 98] width 47 height 8
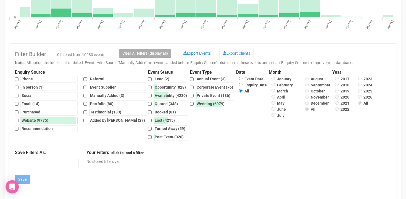
scroll to position [113, 0]
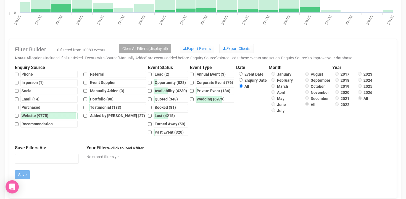
type input "gm@"
click at [148, 91] on input "Availability (4230)" at bounding box center [150, 91] width 4 height 7
checkbox input "true"
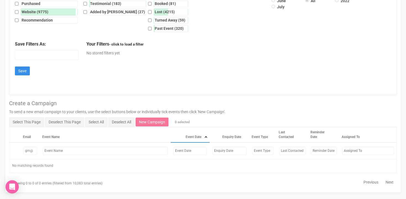
scroll to position [224, 0]
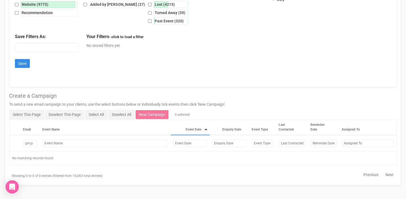
click at [35, 145] on input "gm@" at bounding box center [30, 143] width 14 height 8
type input "g"
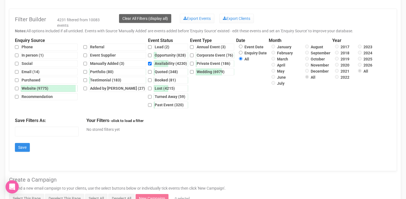
scroll to position [144, 0]
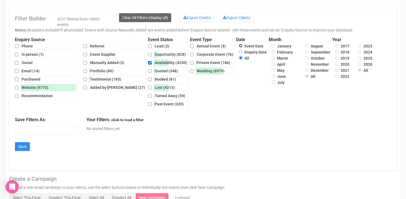
click at [239, 47] on input "Event Date" at bounding box center [241, 46] width 4 height 4
radio input "true"
click at [239, 52] on input "Enquiry Date" at bounding box center [241, 52] width 4 height 4
radio input "true"
click at [305, 45] on input "August" at bounding box center [307, 46] width 4 height 4
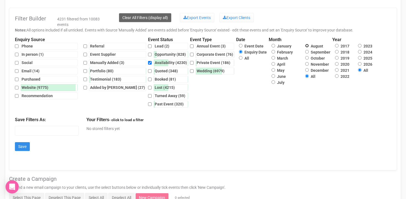
radio input "true"
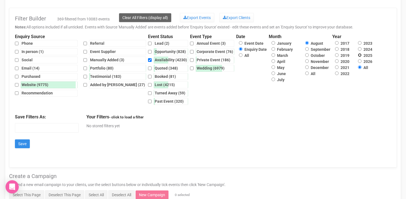
click at [358, 56] on input "2025" at bounding box center [360, 55] width 4 height 4
radio input "true"
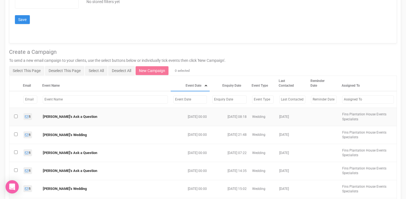
scroll to position [269, 0]
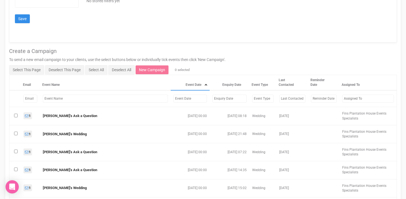
click at [52, 99] on input "text" at bounding box center [105, 99] width 125 height 8
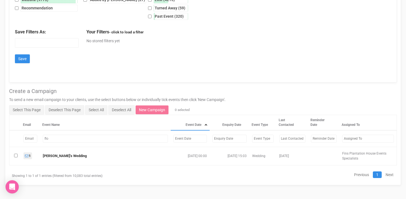
scroll to position [229, 0]
type input "florent"
click at [16, 156] on input "checkbox" at bounding box center [16, 156] width 4 height 4
checkbox input "true"
click at [158, 111] on link "New Campaign" at bounding box center [152, 110] width 33 height 9
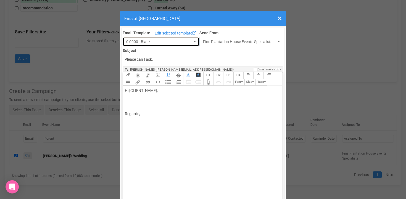
click at [188, 39] on span "0 0000 - Blank" at bounding box center [159, 42] width 66 height 6
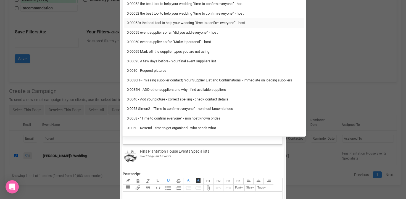
scroll to position [0, 0]
